Goal: Task Accomplishment & Management: Complete application form

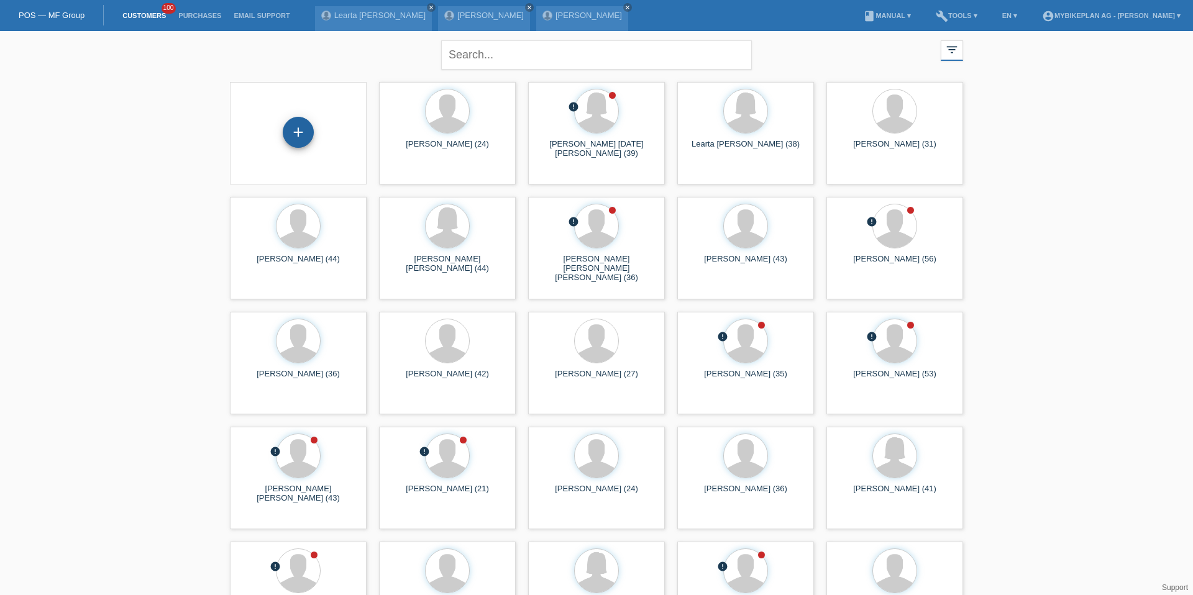
click at [304, 124] on div "+" at bounding box center [298, 132] width 31 height 31
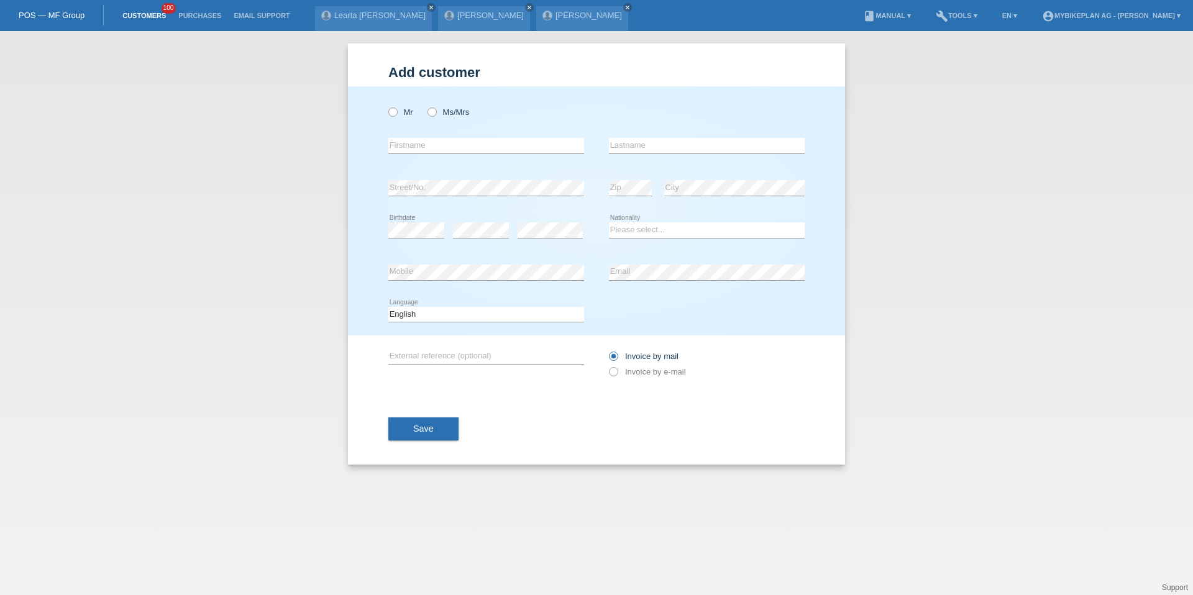
click at [149, 16] on link "Customers" at bounding box center [144, 15] width 56 height 7
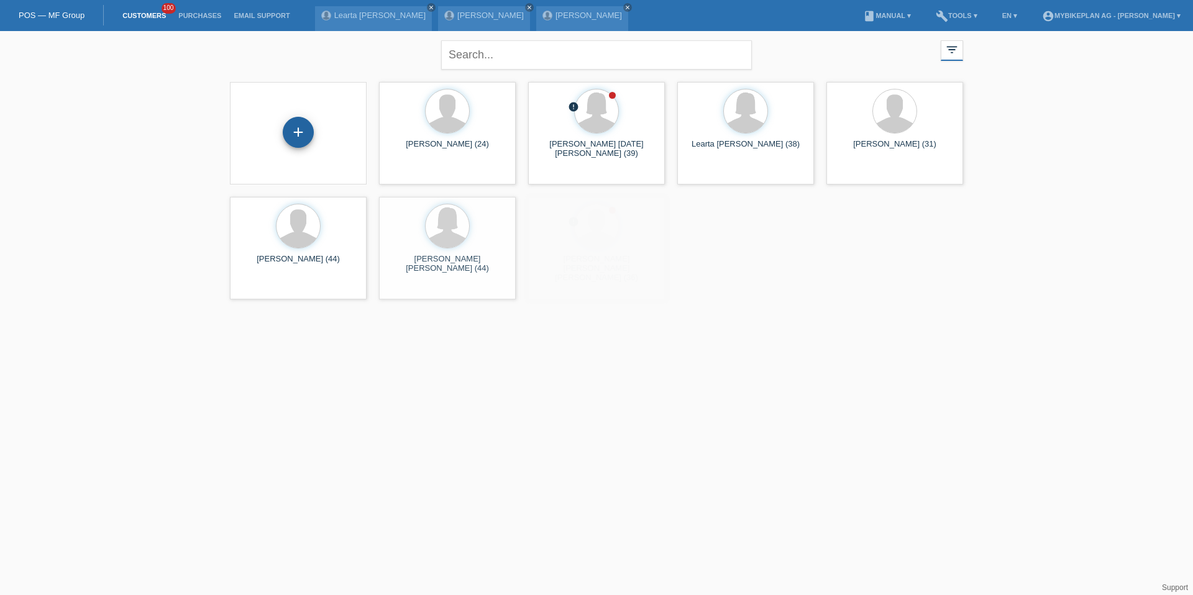
click at [294, 130] on div "+" at bounding box center [298, 132] width 31 height 31
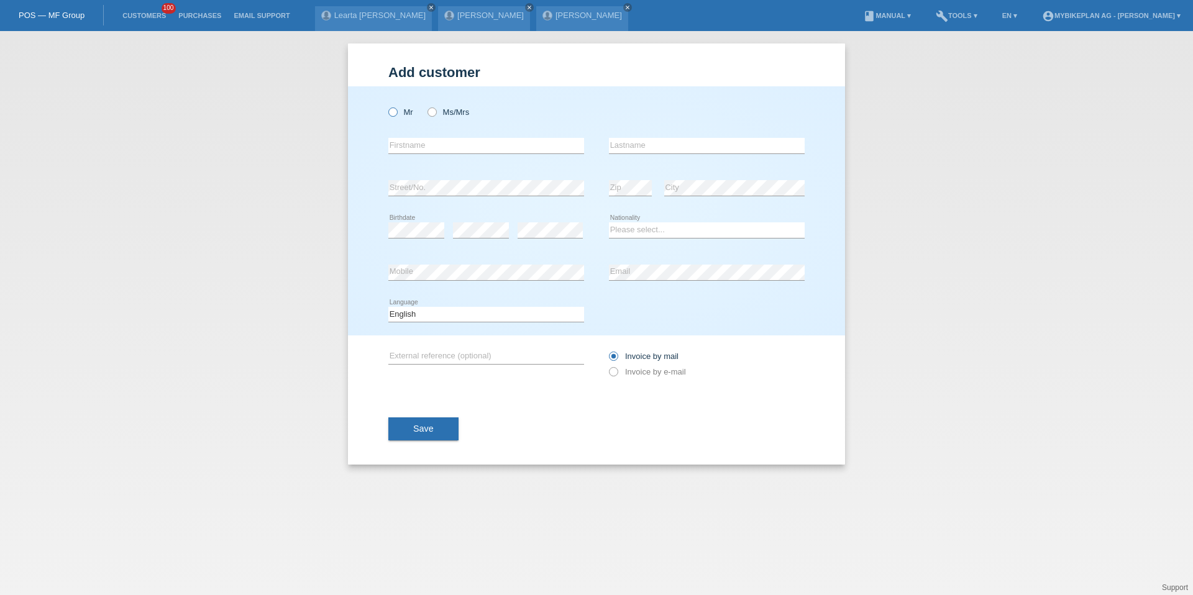
click at [387, 106] on icon at bounding box center [387, 106] width 0 height 0
click at [396, 114] on input "Mr" at bounding box center [392, 112] width 8 height 8
radio input "true"
click at [405, 142] on input "text" at bounding box center [486, 146] width 196 height 16
type input "[PERSON_NAME]"
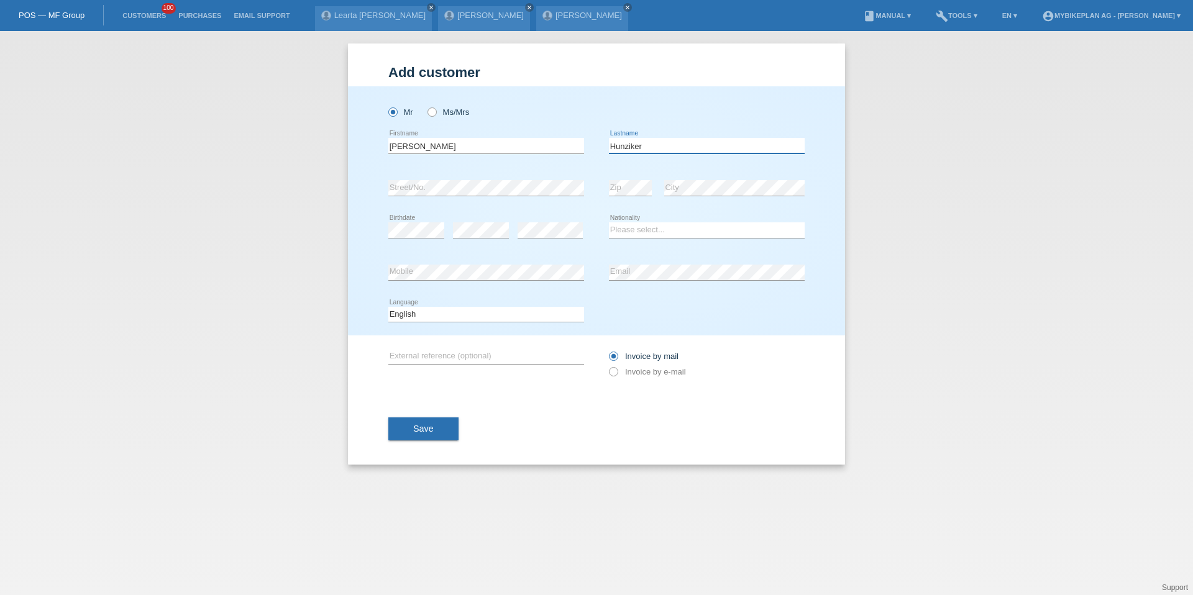
type input "Hunziker"
select select "CH"
click at [451, 317] on select "Deutsch Français Italiano English" at bounding box center [486, 314] width 196 height 15
select select "de"
click at [620, 372] on label "Invoice by e-mail" at bounding box center [647, 371] width 77 height 9
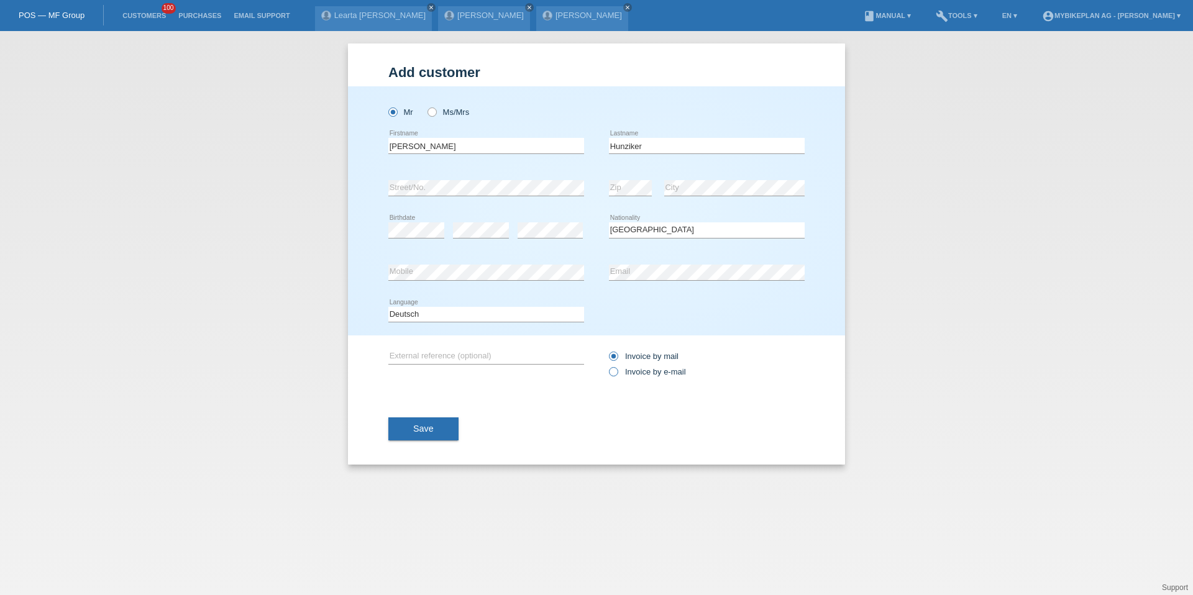
click at [617, 372] on input "Invoice by e-mail" at bounding box center [613, 375] width 8 height 16
radio input "true"
click at [439, 442] on div "Save" at bounding box center [596, 429] width 416 height 72
click at [439, 437] on button "Save" at bounding box center [423, 430] width 70 height 24
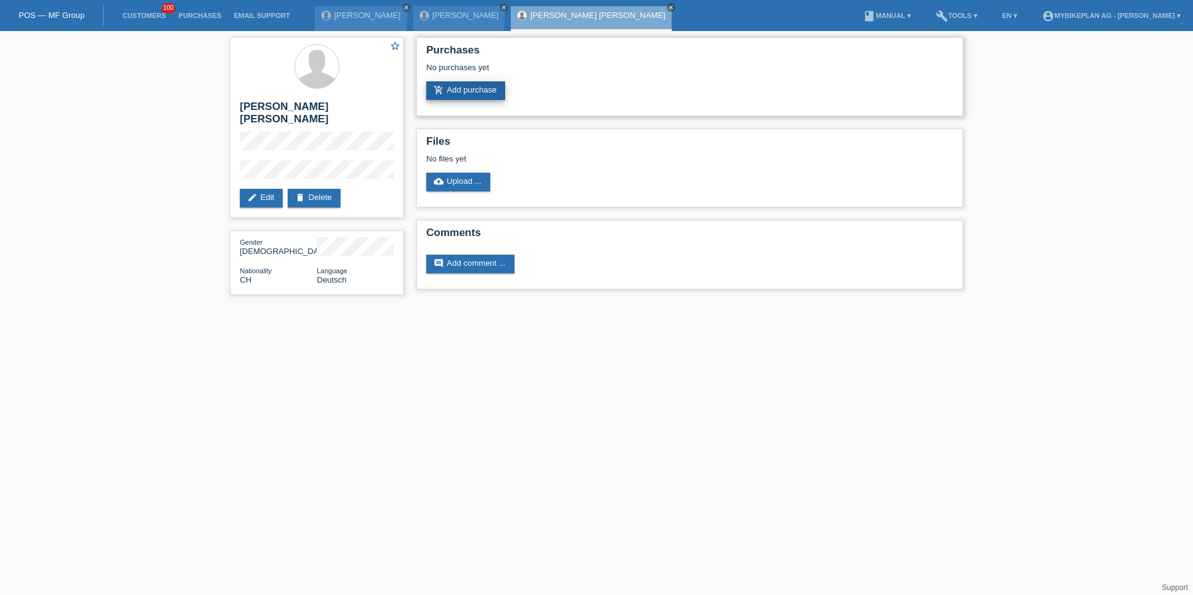
click at [468, 92] on link "add_shopping_cart Add purchase" at bounding box center [465, 90] width 79 height 19
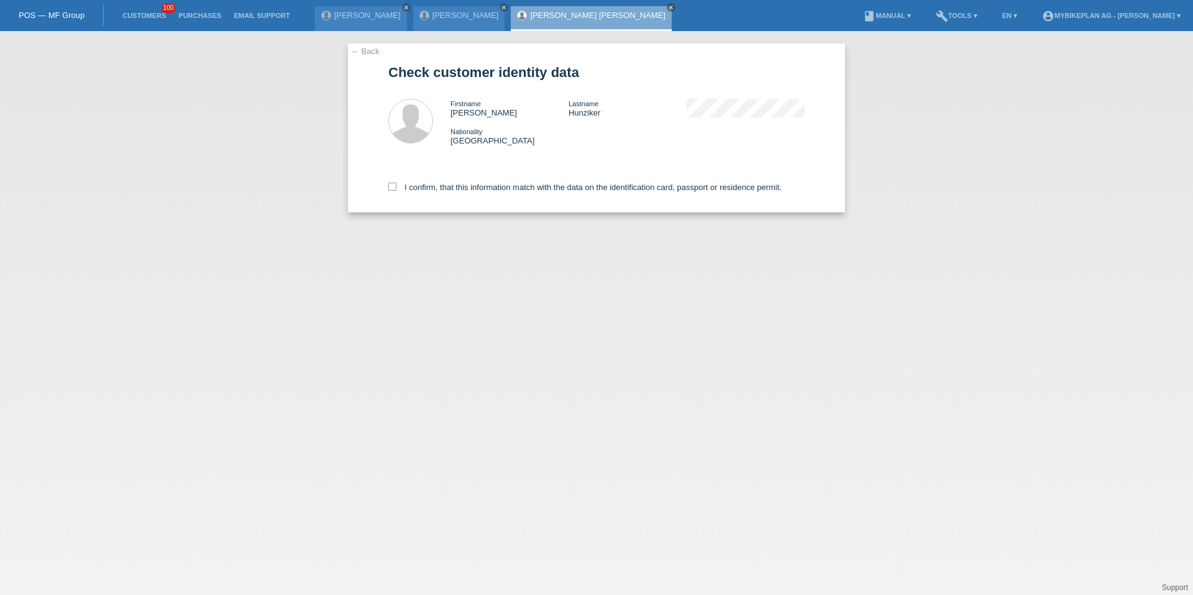
click at [447, 181] on div "I confirm, that this information match with the data on the identification card…" at bounding box center [596, 185] width 416 height 55
click at [449, 191] on label "I confirm, that this information match with the data on the identification card…" at bounding box center [584, 187] width 393 height 9
click at [396, 191] on input "I confirm, that this information match with the data on the identification card…" at bounding box center [392, 187] width 8 height 8
checkbox input "true"
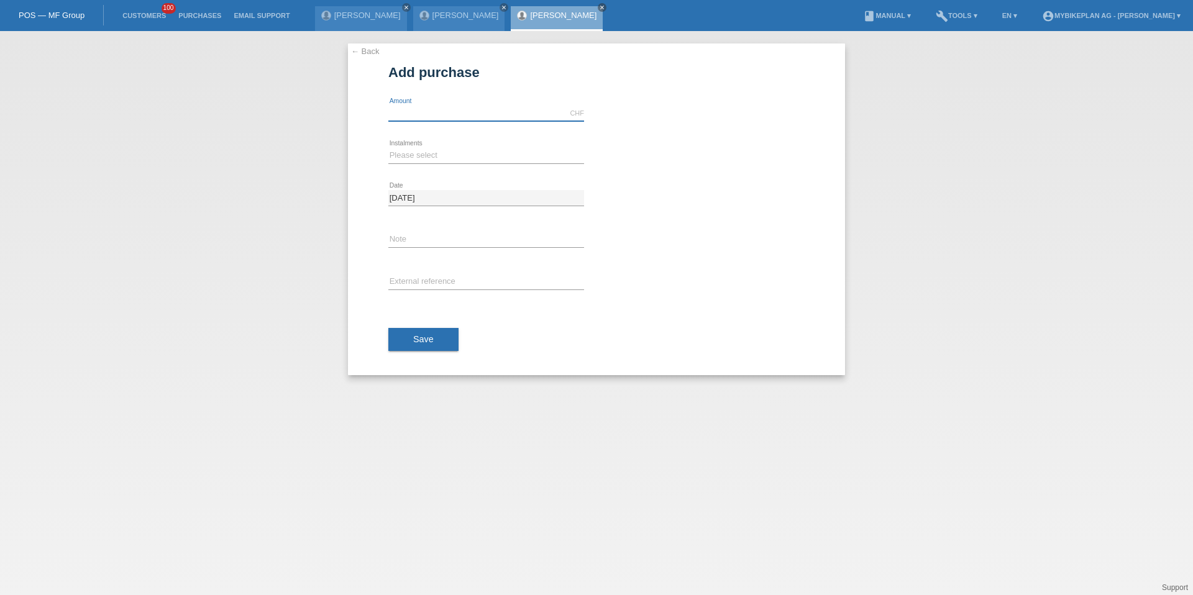
click at [442, 108] on input "text" at bounding box center [486, 114] width 196 height 16
type input "6999.00"
click at [350, 151] on div "← Back Add purchase Available amount: 6999.00 CHF error Amount error Date" at bounding box center [596, 209] width 497 height 332
click at [385, 156] on div "← Back Add purchase Available amount: 6999.00 CHF error Amount error Date" at bounding box center [596, 209] width 497 height 332
click at [388, 157] on select "Please select 6 instalments 12 instalments 18 instalments 24 instalments 36 ins…" at bounding box center [486, 155] width 196 height 15
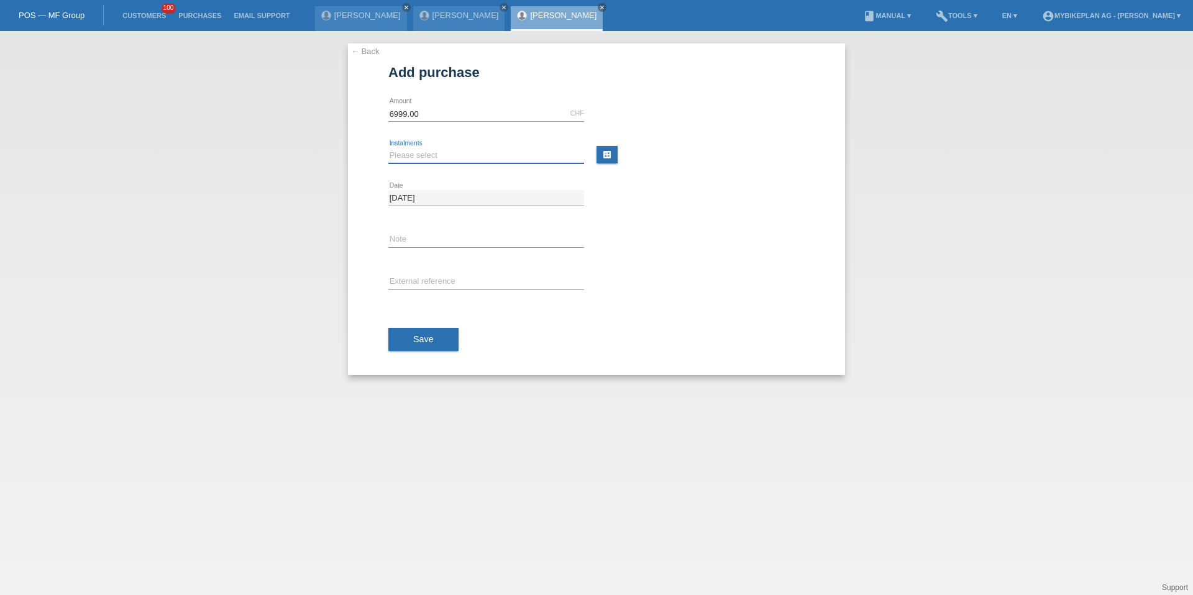
select select "487"
click at [429, 284] on input "text" at bounding box center [486, 283] width 196 height 16
paste input "41688316177"
type input "41688316177"
click at [426, 329] on button "Save" at bounding box center [423, 340] width 70 height 24
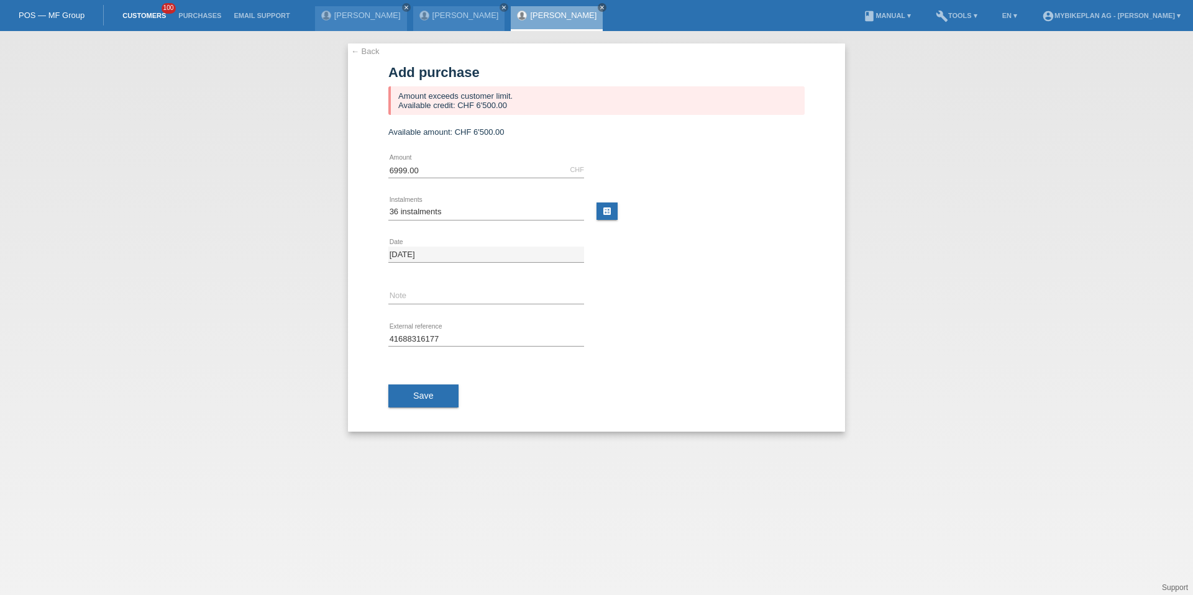
click at [150, 15] on link "Customers" at bounding box center [144, 15] width 56 height 7
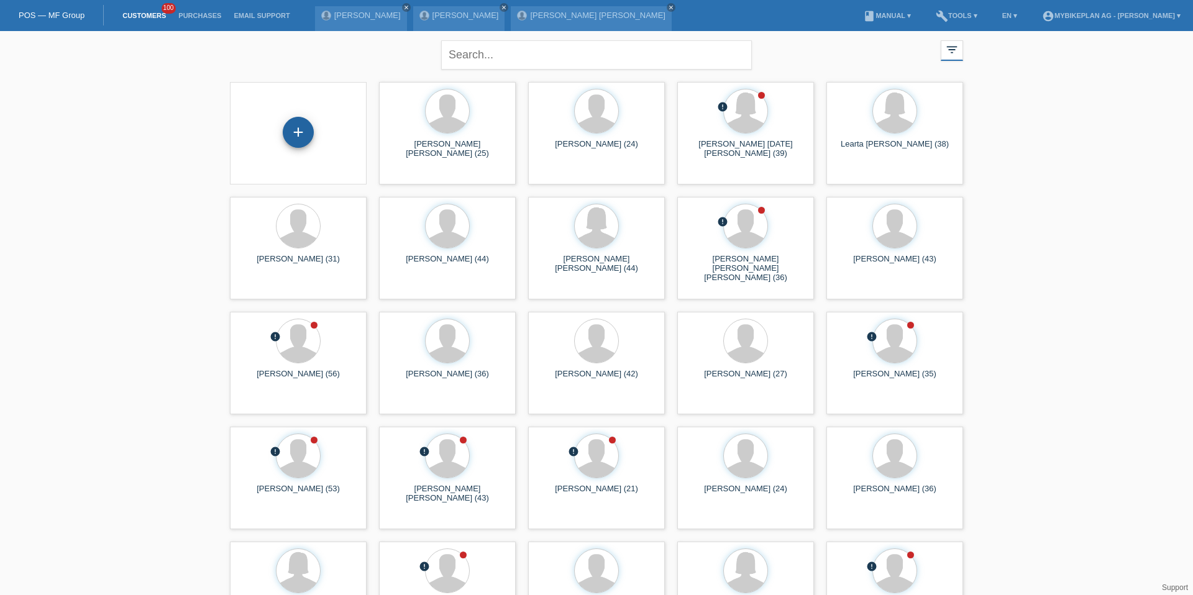
click at [307, 135] on div "+" at bounding box center [298, 132] width 31 height 31
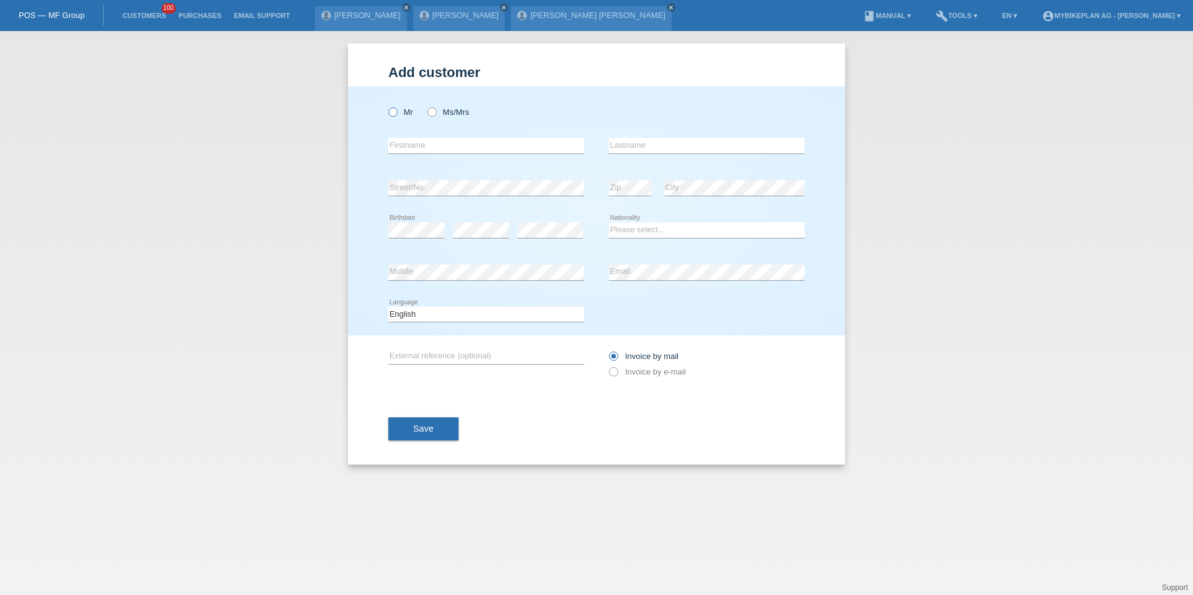
click at [398, 108] on label "Mr" at bounding box center [400, 112] width 25 height 9
click at [396, 108] on input "Mr" at bounding box center [392, 112] width 8 height 8
radio input "true"
click at [400, 133] on div "error Firstname" at bounding box center [486, 146] width 196 height 42
click at [400, 143] on input "text" at bounding box center [486, 146] width 196 height 16
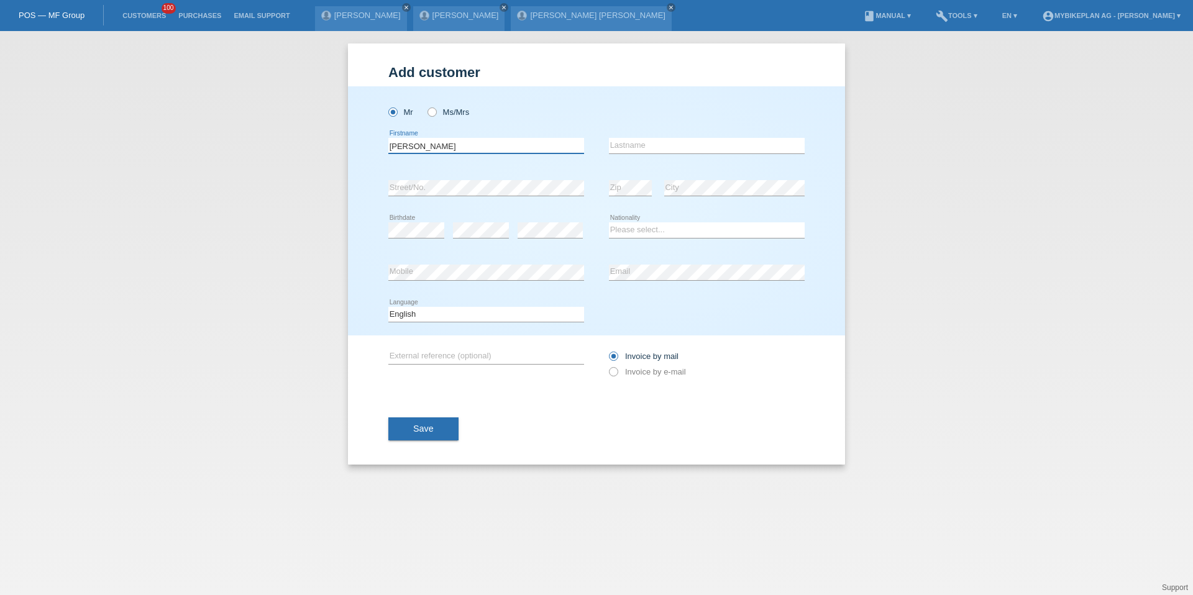
paste input "Szymon"
type input "[PERSON_NAME]"
paste input "Szewczul"
type input "Szewczul"
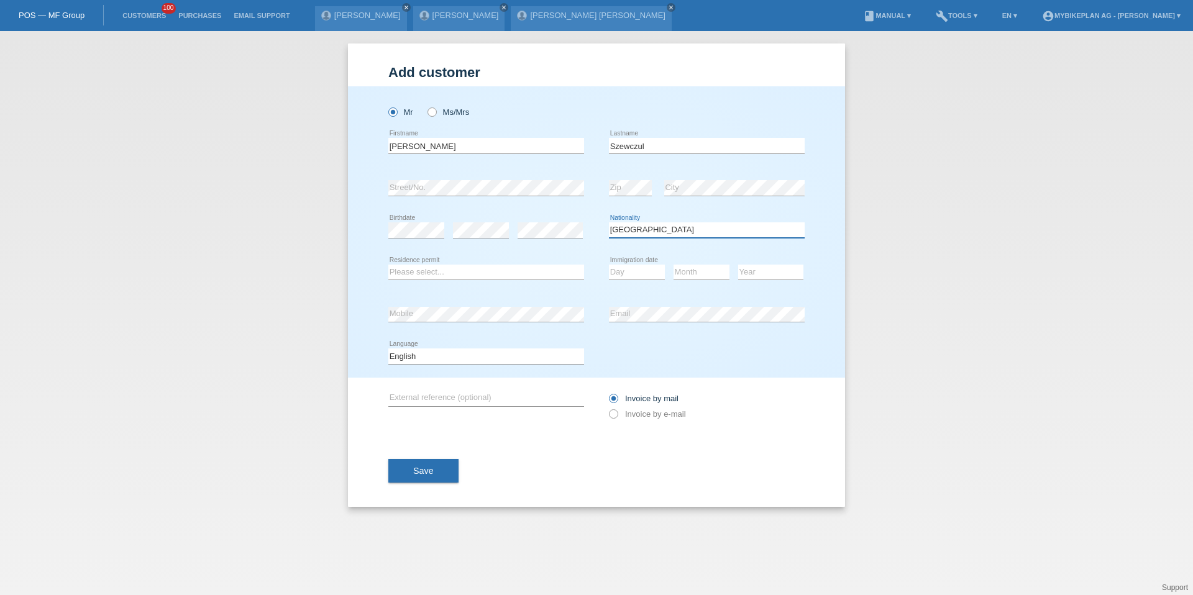
select select "PL"
select select "B"
select select "01"
select select "03"
select select "2022"
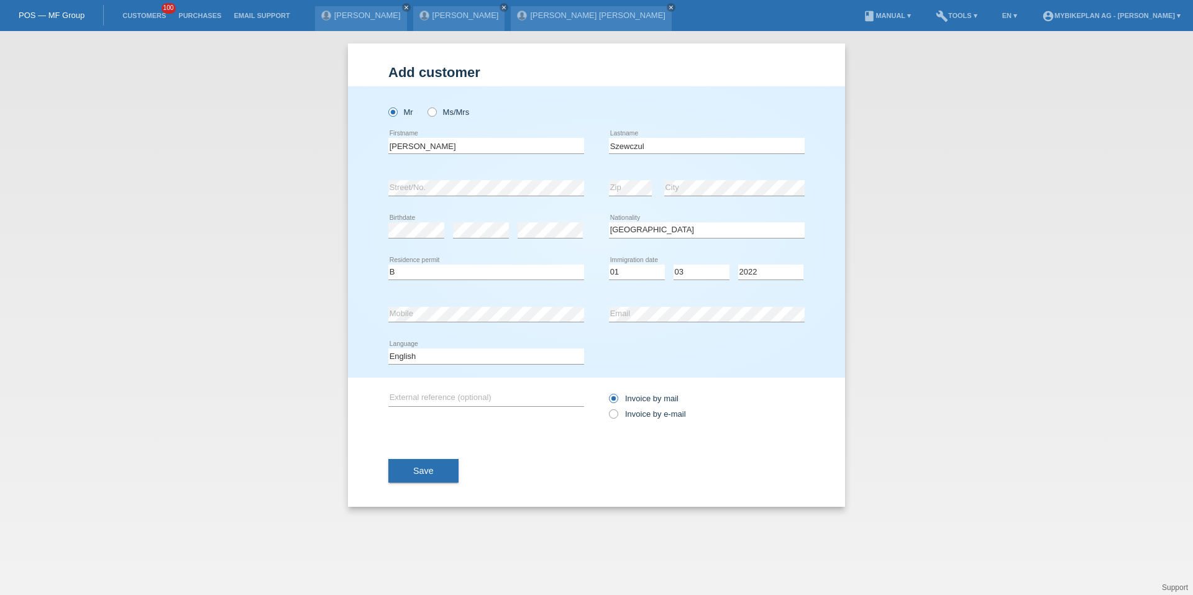
click at [450, 367] on div "Deutsch Français Italiano English error Language" at bounding box center [486, 357] width 196 height 42
click at [453, 358] on select "Deutsch Français Italiano English" at bounding box center [486, 356] width 196 height 15
select select "de"
click at [663, 421] on div "Invoice by mail Invoice by e-mail" at bounding box center [707, 406] width 196 height 31
click at [664, 412] on label "Invoice by e-mail" at bounding box center [647, 414] width 77 height 9
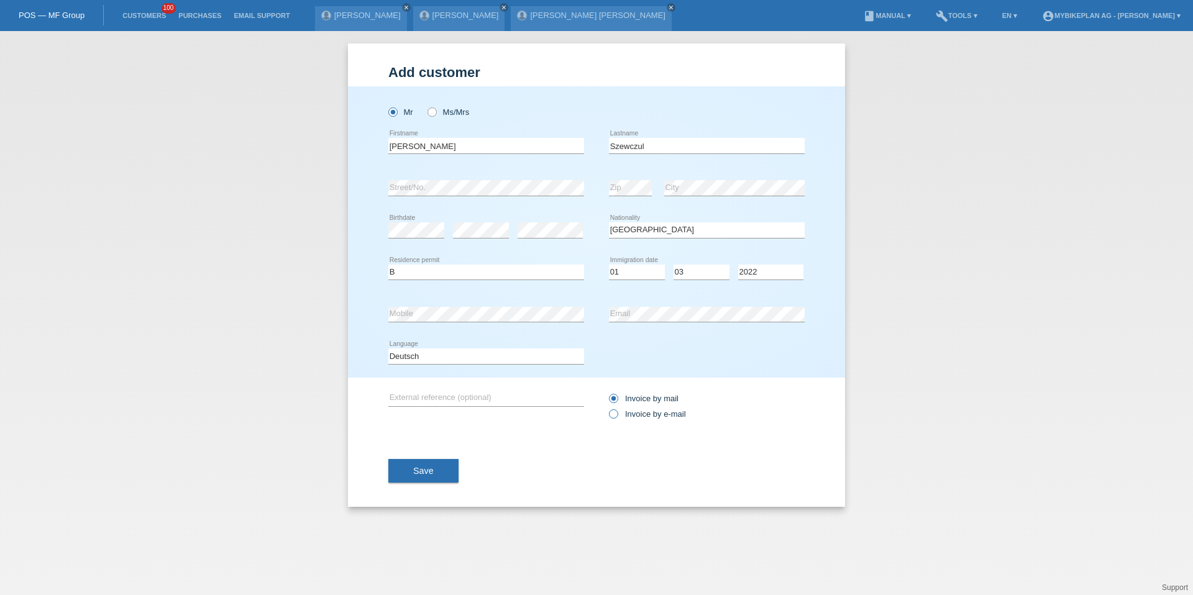
click at [617, 412] on input "Invoice by e-mail" at bounding box center [613, 418] width 8 height 16
radio input "true"
click at [556, 442] on div "Save" at bounding box center [596, 471] width 416 height 72
click at [444, 474] on button "Save" at bounding box center [423, 471] width 70 height 24
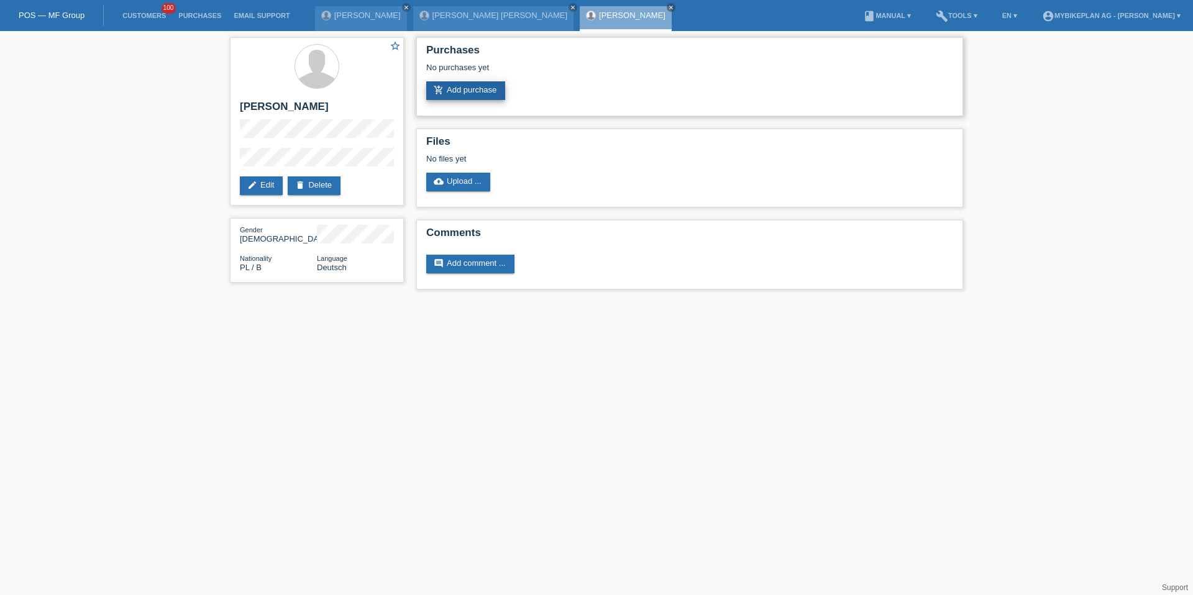
click at [429, 96] on link "add_shopping_cart Add purchase" at bounding box center [465, 90] width 79 height 19
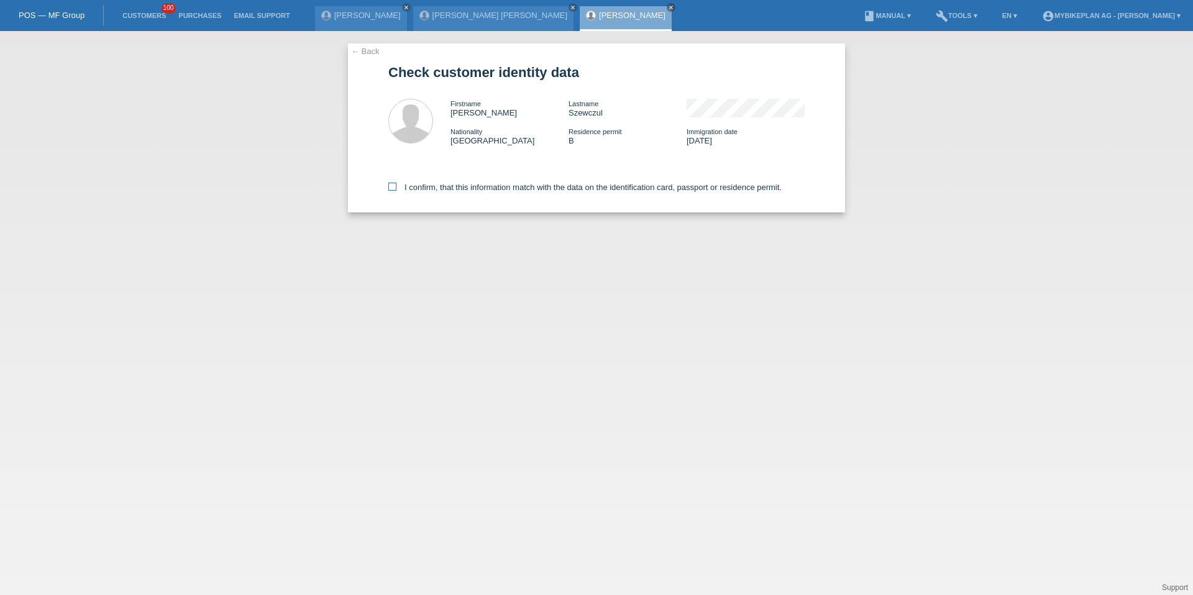
click at [437, 187] on label "I confirm, that this information match with the data on the identification card…" at bounding box center [584, 187] width 393 height 9
click at [396, 187] on input "I confirm, that this information match with the data on the identification card…" at bounding box center [392, 187] width 8 height 8
checkbox input "true"
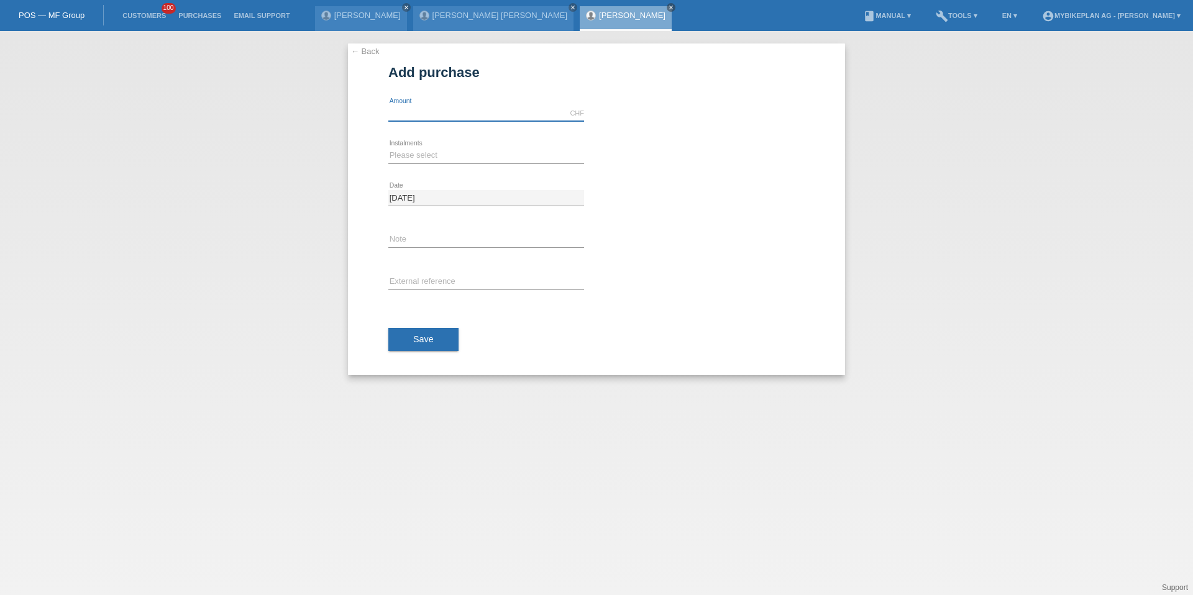
click at [411, 108] on input "text" at bounding box center [486, 114] width 196 height 16
click at [444, 111] on input "text" at bounding box center [486, 114] width 196 height 16
type input "5999.00"
click at [422, 150] on select "Please select 6 instalments 12 instalments 18 instalments 24 instalments 36 ins…" at bounding box center [486, 155] width 196 height 15
select select "488"
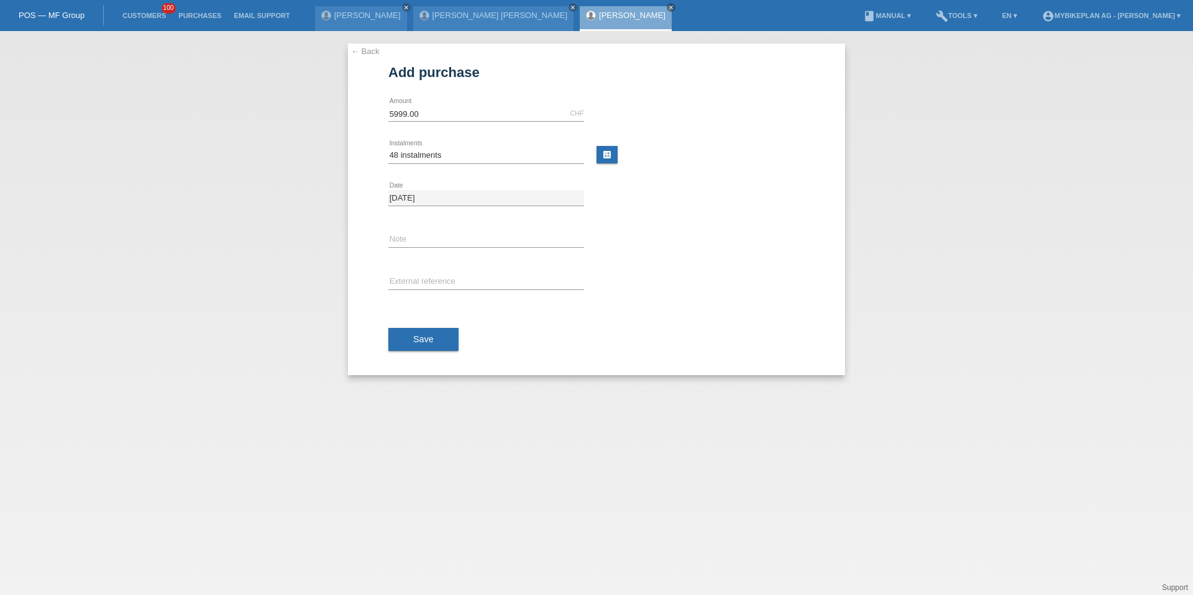
click at [389, 296] on div "error External reference" at bounding box center [486, 283] width 196 height 42
click at [404, 286] on input "text" at bounding box center [486, 283] width 196 height 16
paste input "41694144135"
type input "41694144135"
click at [404, 336] on button "Save" at bounding box center [423, 340] width 70 height 24
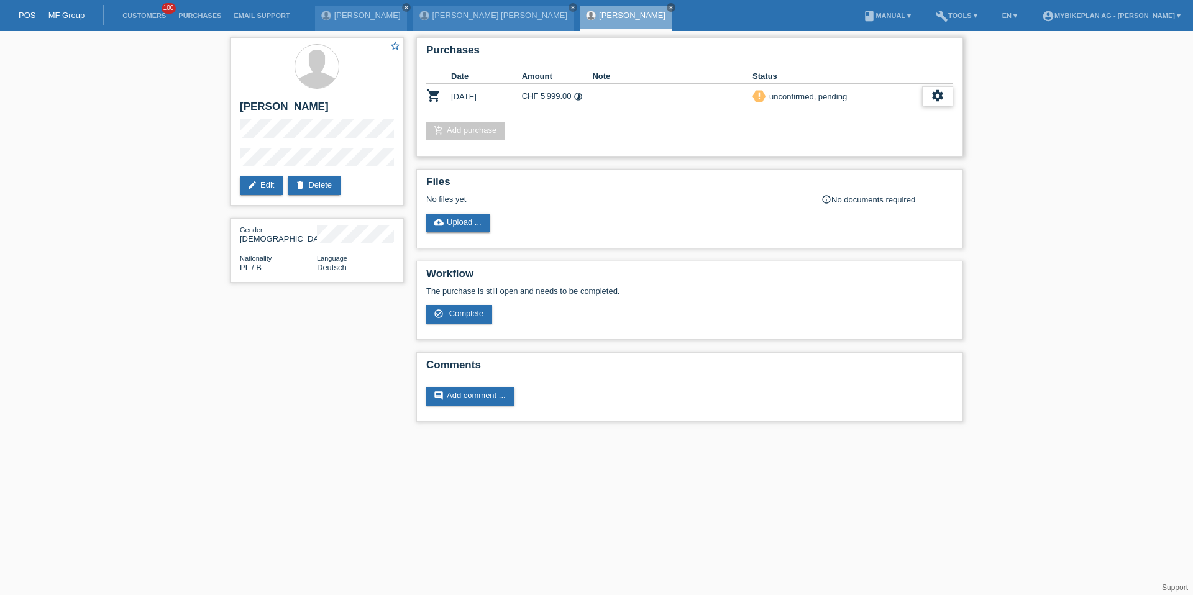
click at [945, 94] on div "settings" at bounding box center [937, 96] width 31 height 20
click at [684, 121] on div "Purchases Date Amount Note Status shopping_cart 11.08.2025 CHF 5'999.00 timelap…" at bounding box center [689, 96] width 547 height 119
click at [597, 95] on td at bounding box center [672, 96] width 160 height 25
click at [459, 139] on link "add_shopping_cart Add purchase" at bounding box center [465, 131] width 79 height 19
click at [459, 131] on link "add_shopping_cart Add purchase" at bounding box center [465, 131] width 79 height 19
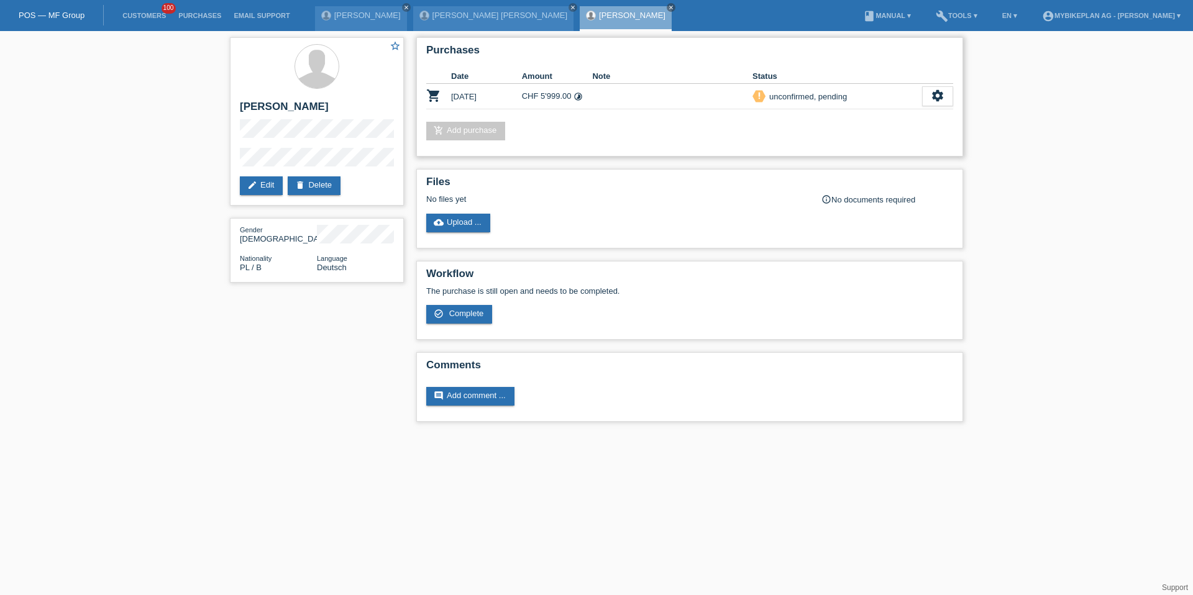
click at [459, 131] on link "add_shopping_cart Add purchase" at bounding box center [465, 131] width 79 height 19
click at [943, 105] on div "settings" at bounding box center [937, 96] width 31 height 20
click at [910, 112] on div "fullscreen Show" at bounding box center [857, 117] width 188 height 19
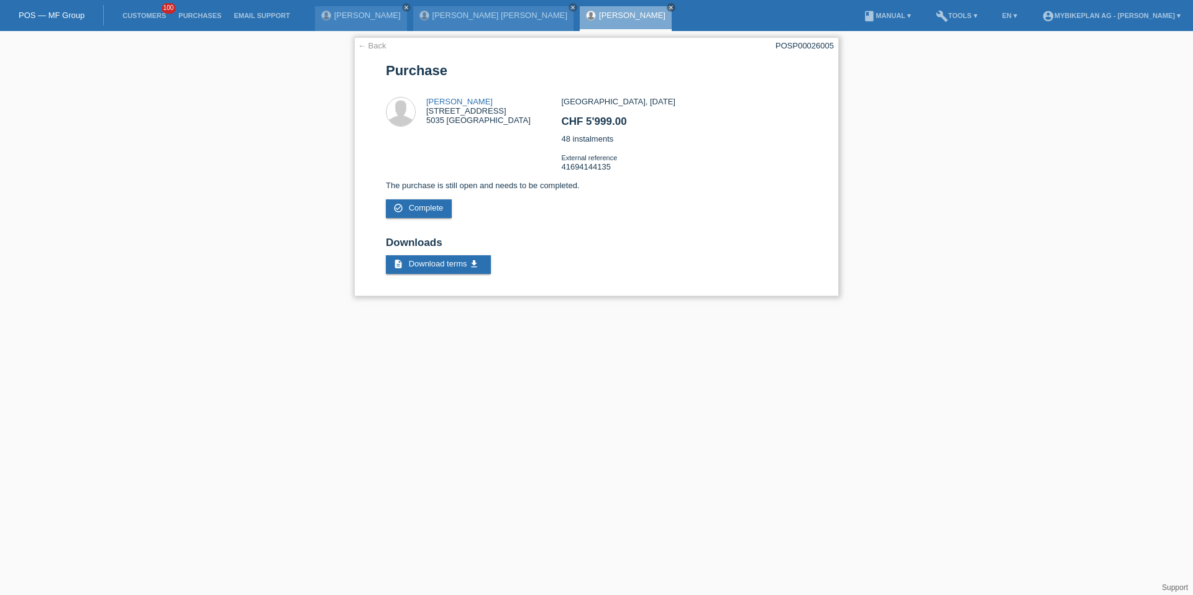
click at [820, 48] on div "POSP00026005" at bounding box center [805, 45] width 58 height 9
copy div "POSP00026005"
click at [130, 21] on li "Customers 100" at bounding box center [144, 16] width 56 height 32
click at [137, 21] on li "Customers 100" at bounding box center [144, 16] width 56 height 32
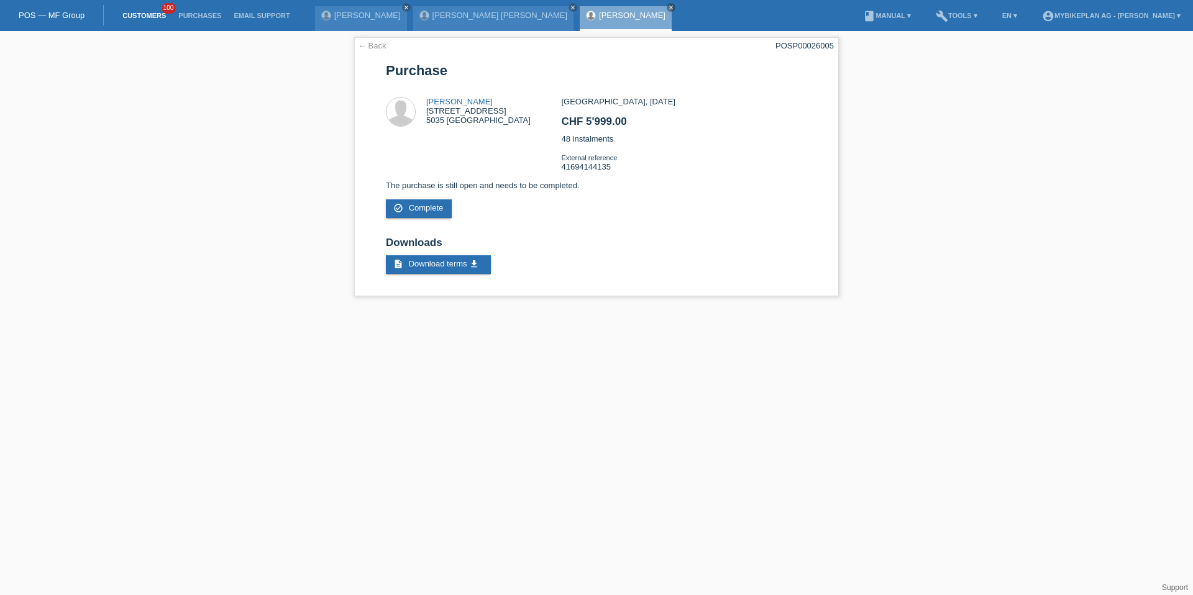
click at [146, 17] on link "Customers" at bounding box center [144, 15] width 56 height 7
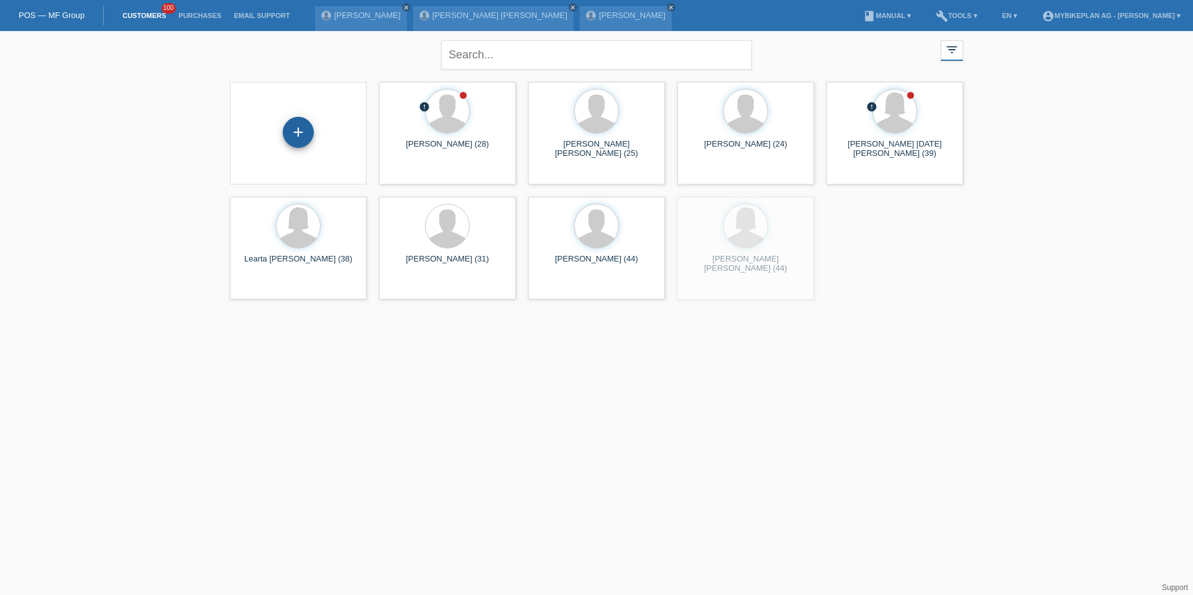
click at [305, 132] on div "+" at bounding box center [298, 132] width 31 height 31
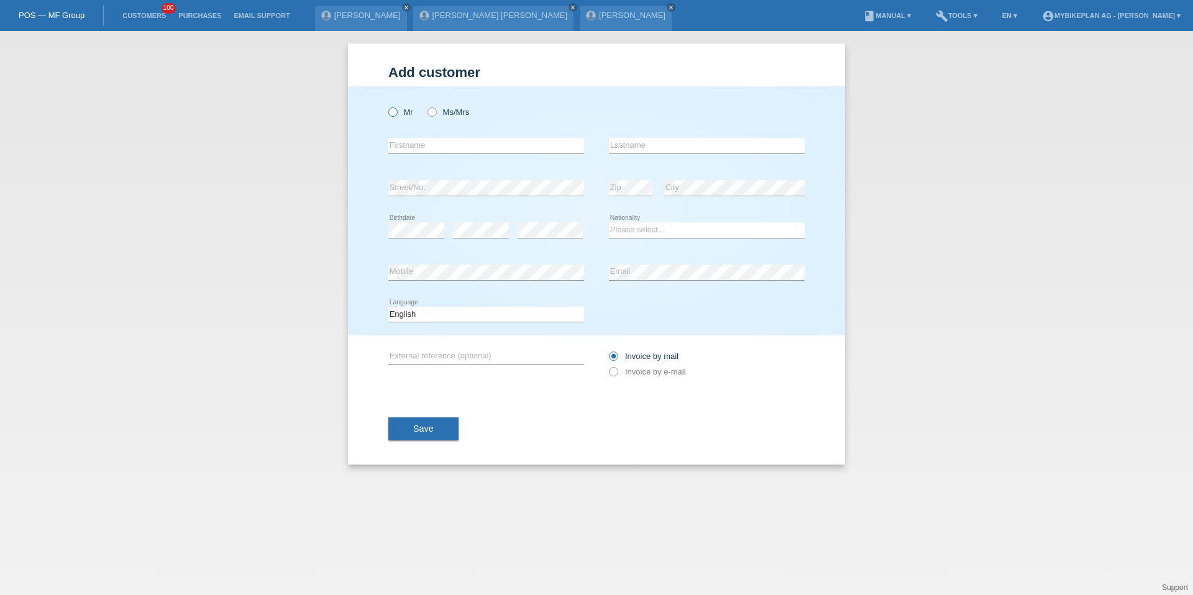
click at [400, 111] on label "Mr" at bounding box center [400, 112] width 25 height 9
click at [396, 111] on input "Mr" at bounding box center [392, 112] width 8 height 8
radio input "true"
click at [403, 147] on input "text" at bounding box center [486, 146] width 196 height 16
type input "[PERSON_NAME]"
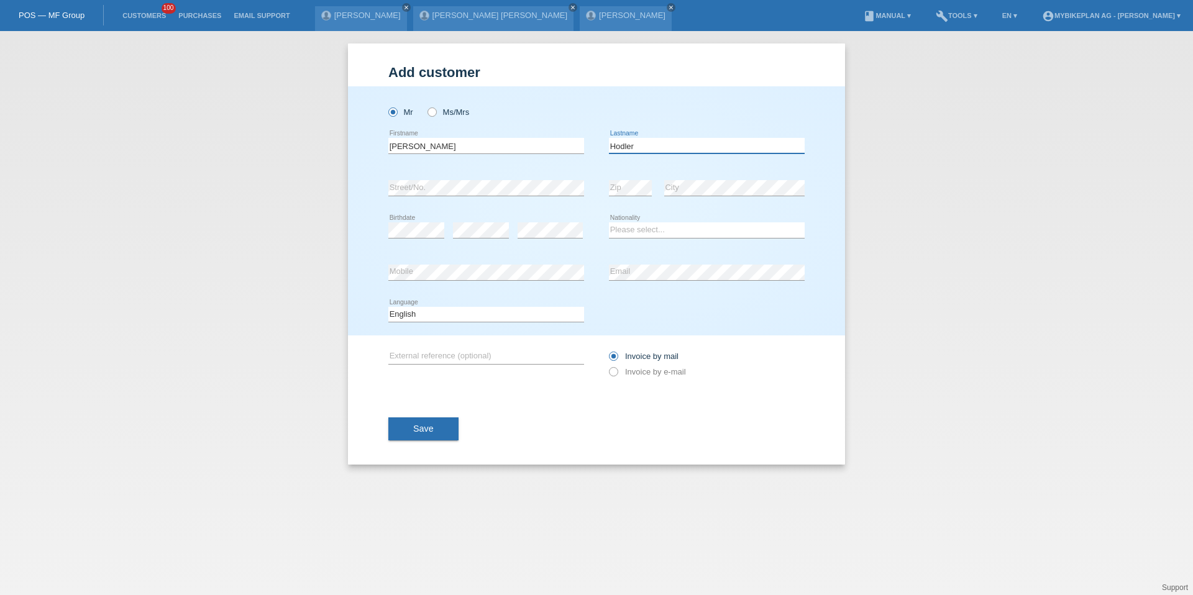
type input "Hodler"
select select "CH"
click at [451, 314] on select "Deutsch Français Italiano English" at bounding box center [486, 314] width 196 height 15
select select "de"
click at [649, 385] on div "Invoice by mail Invoice by e-mail" at bounding box center [707, 364] width 196 height 57
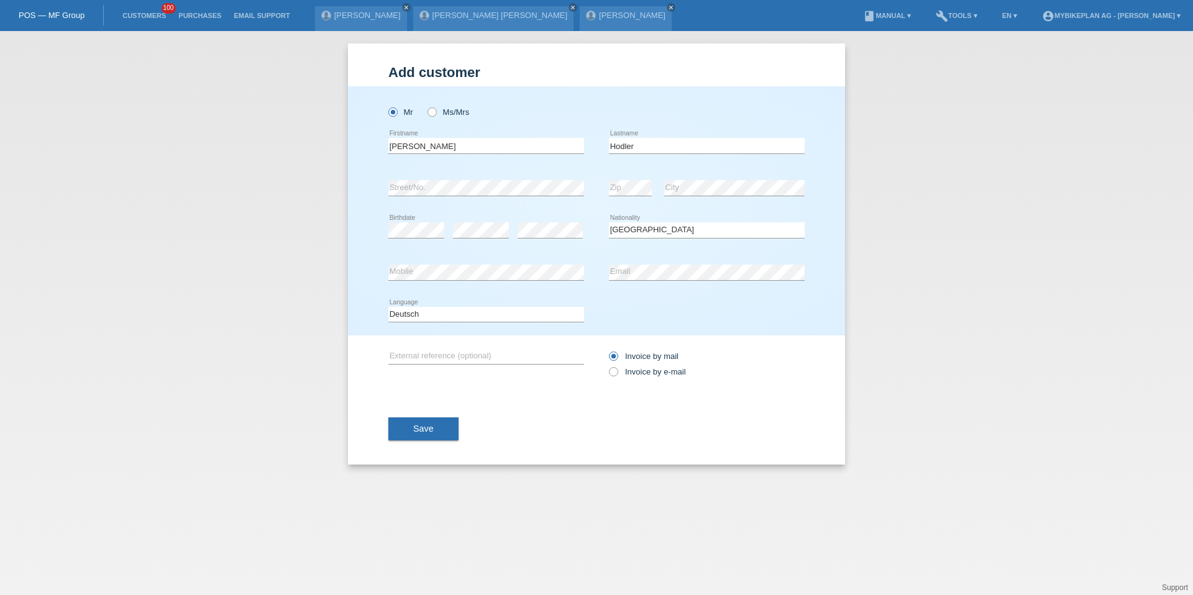
click at [651, 365] on div "Invoice by mail Invoice by e-mail" at bounding box center [707, 364] width 196 height 31
click at [648, 372] on label "Invoice by e-mail" at bounding box center [647, 371] width 77 height 9
click at [617, 372] on input "Invoice by e-mail" at bounding box center [613, 375] width 8 height 16
radio input "true"
click at [441, 432] on button "Save" at bounding box center [423, 430] width 70 height 24
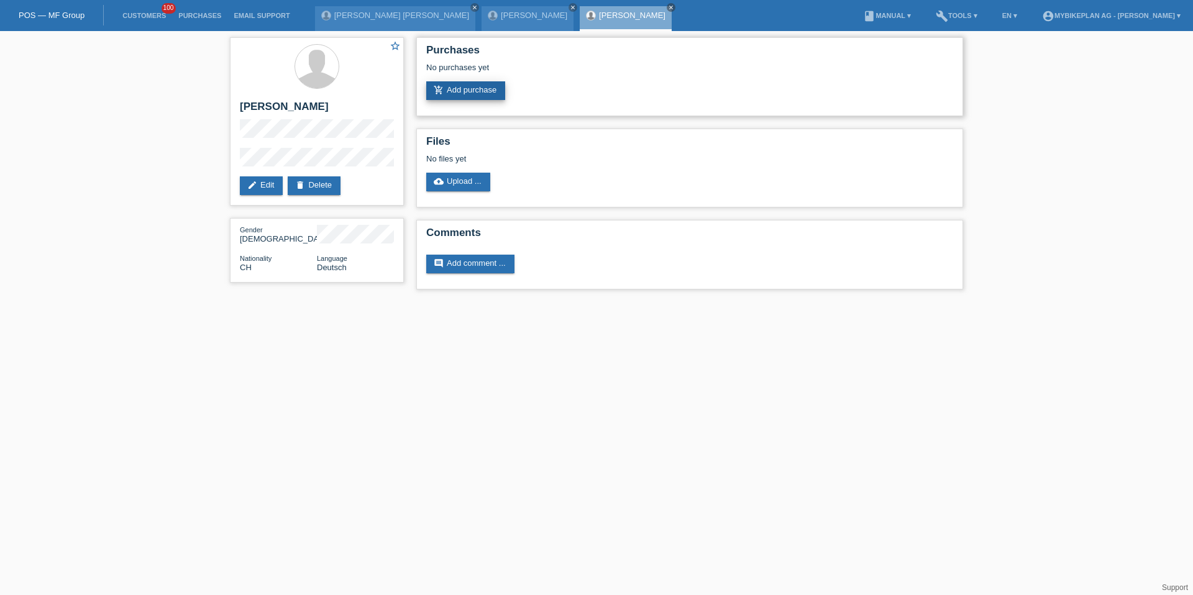
click at [449, 92] on link "add_shopping_cart Add purchase" at bounding box center [465, 90] width 79 height 19
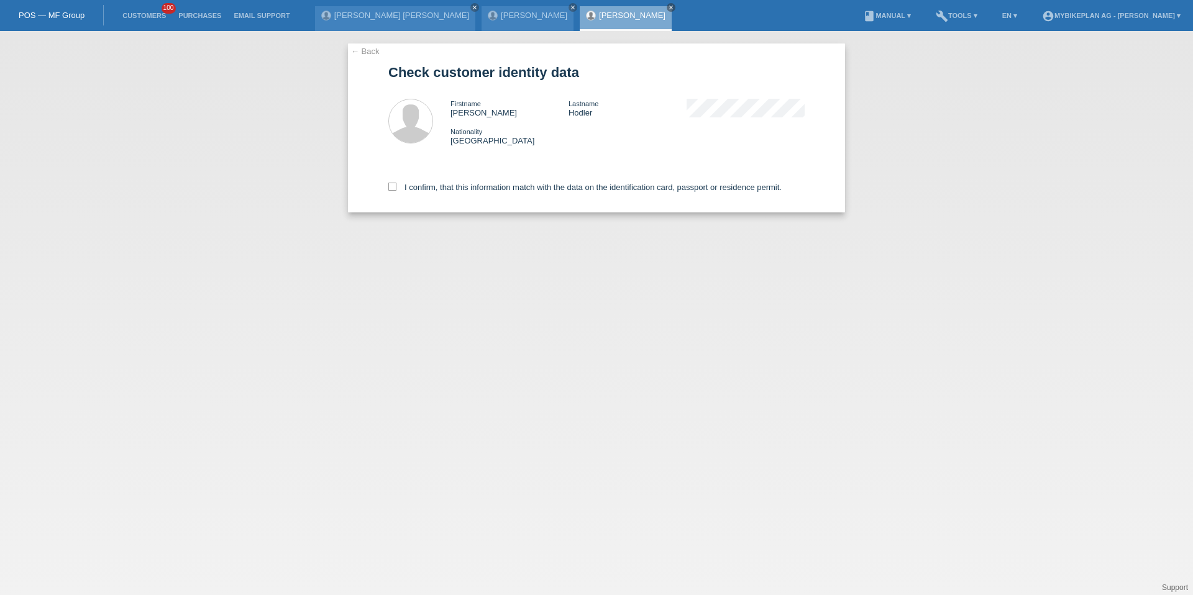
click at [413, 201] on div "I confirm, that this information match with the data on the identification card…" at bounding box center [596, 185] width 416 height 55
click at [429, 191] on label "I confirm, that this information match with the data on the identification card…" at bounding box center [584, 187] width 393 height 9
click at [396, 191] on input "I confirm, that this information match with the data on the identification card…" at bounding box center [392, 187] width 8 height 8
checkbox input "true"
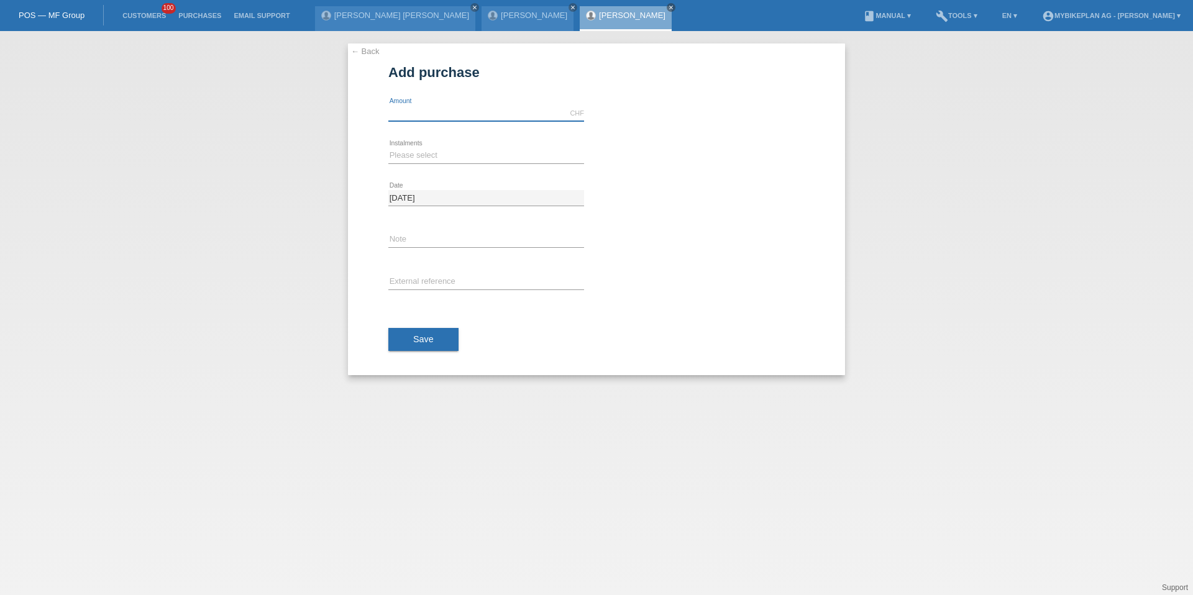
click at [467, 117] on input "text" at bounding box center [486, 114] width 196 height 16
type input "4490.00"
click at [405, 150] on select "Please select 6 instalments 12 instalments 18 instalments 24 instalments 36 ins…" at bounding box center [486, 155] width 196 height 15
select select "488"
click at [433, 286] on input "text" at bounding box center [486, 283] width 196 height 16
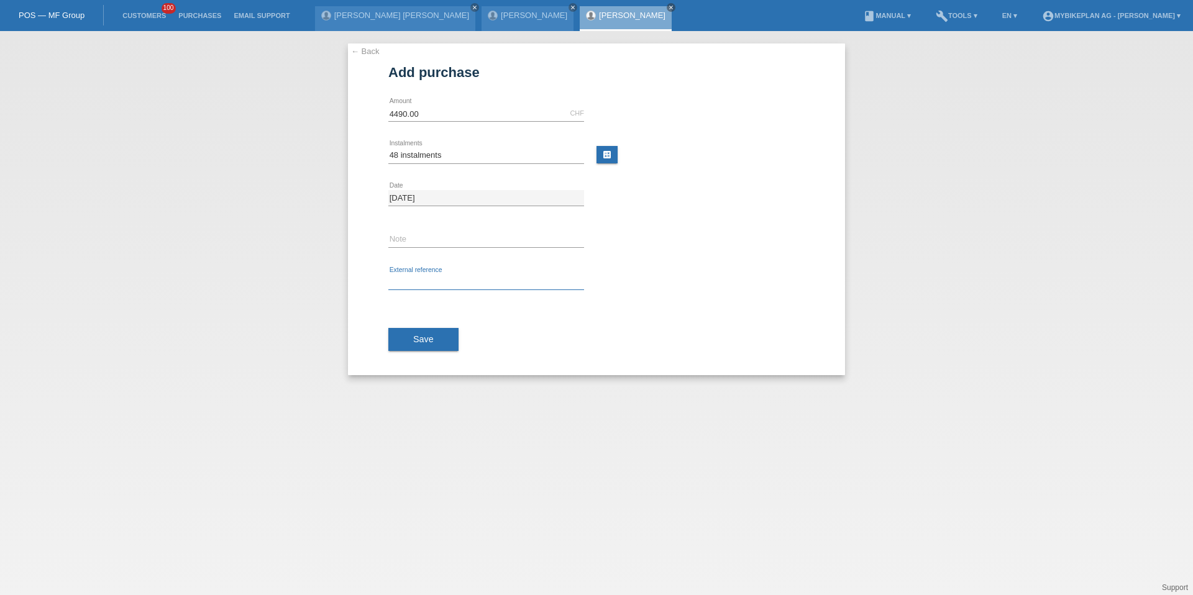
paste input "41693024537"
type input "41693024537"
click at [426, 340] on span "Save" at bounding box center [423, 339] width 21 height 10
